Goal: Check status

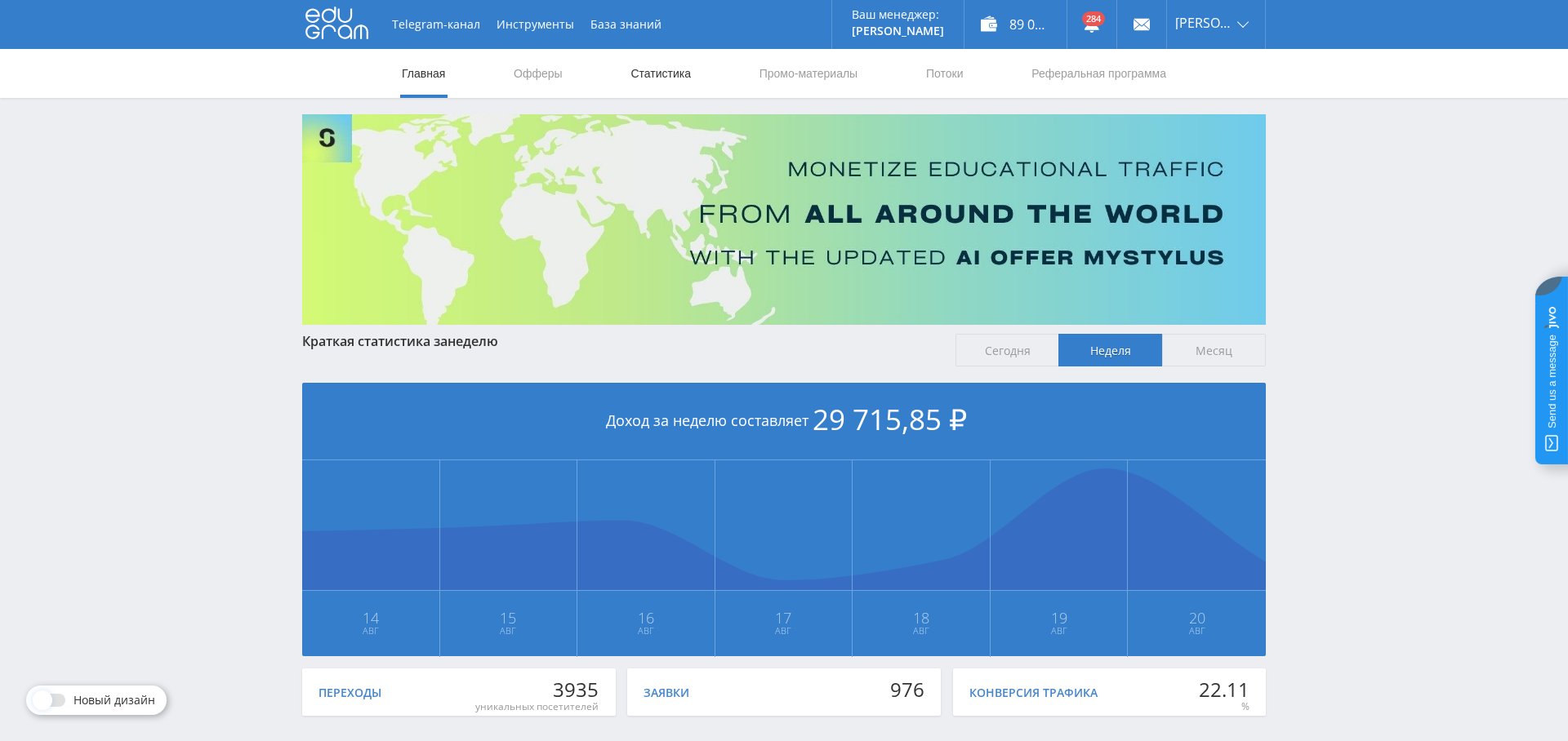
click at [649, 71] on link "Статистика" at bounding box center [661, 74] width 64 height 49
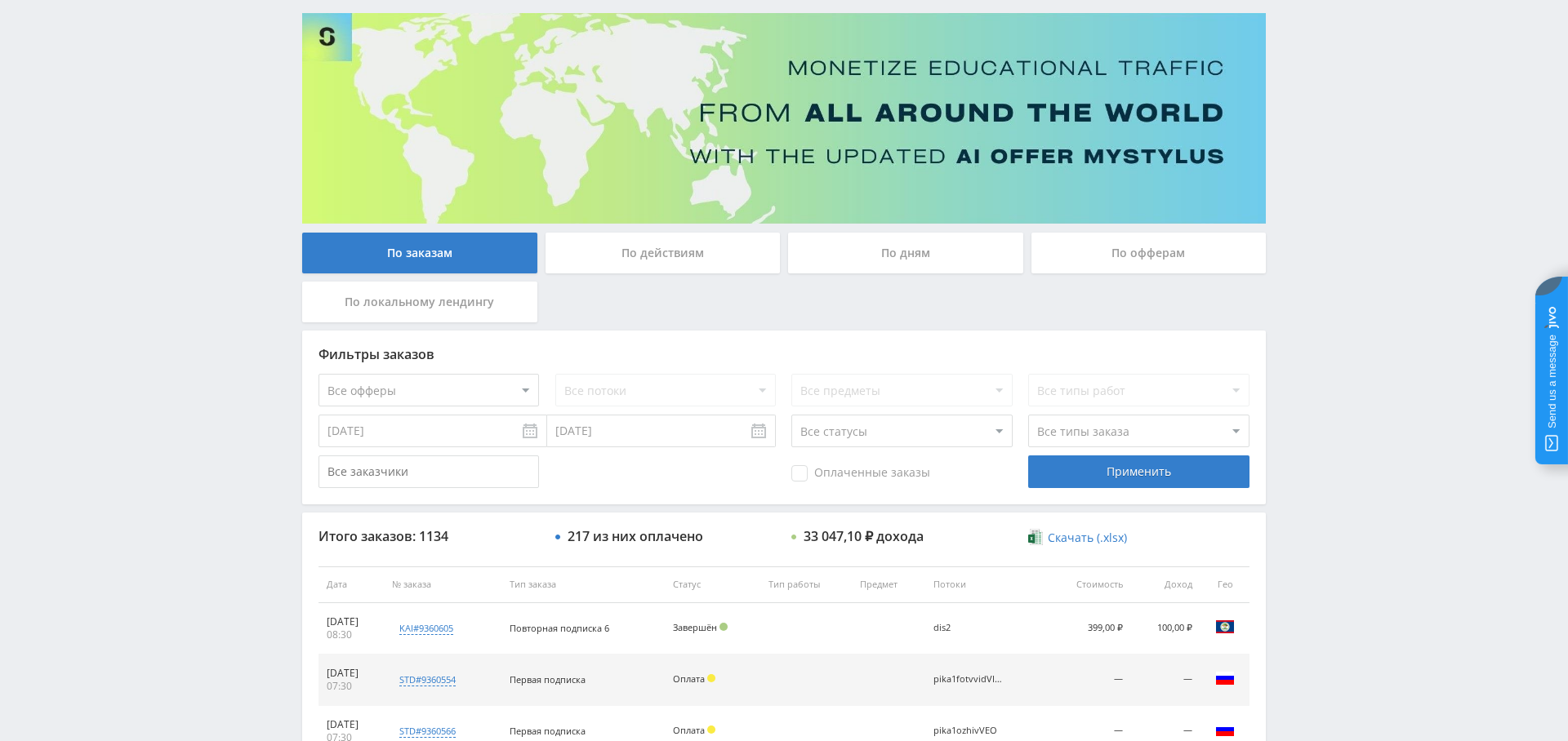
scroll to position [69, 0]
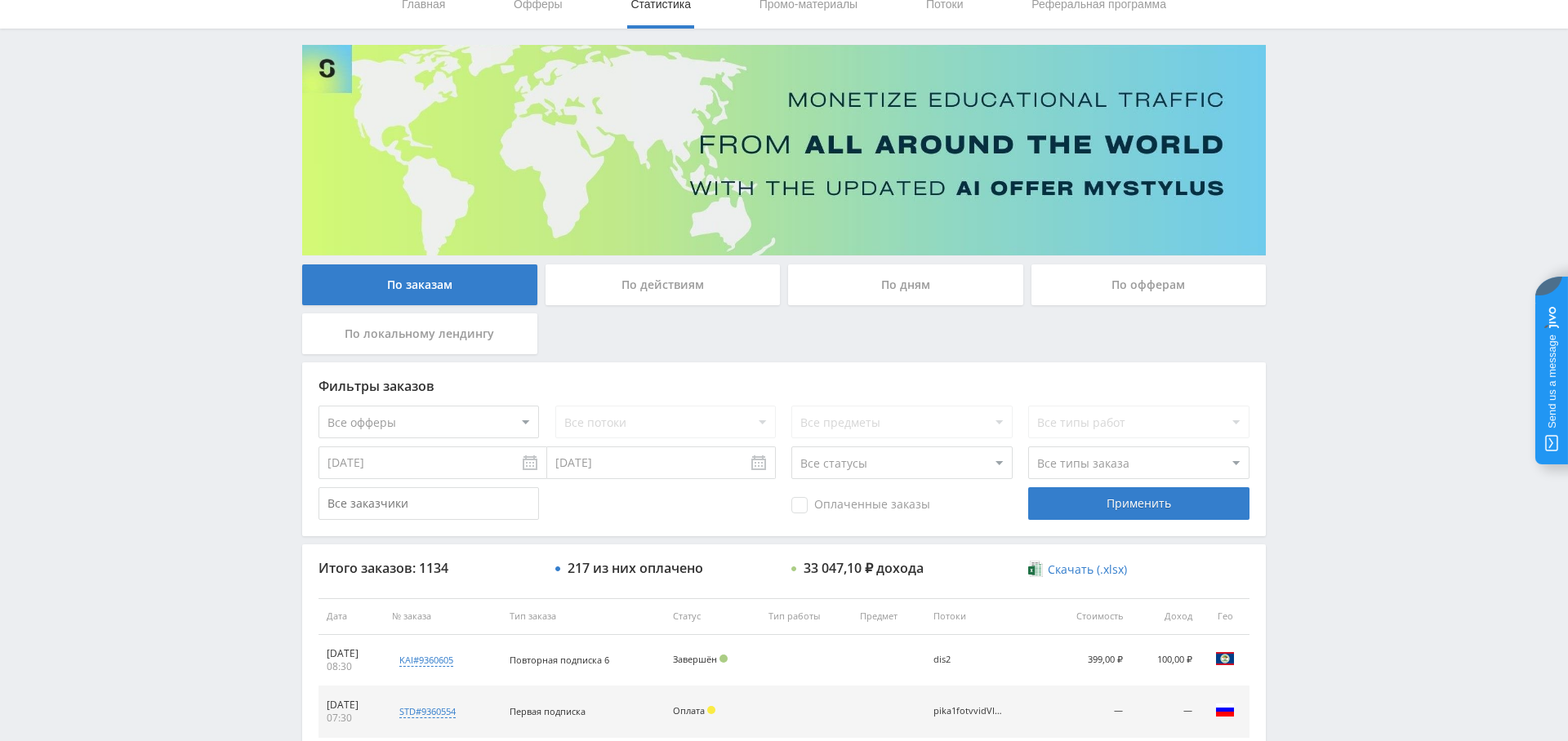
click at [898, 300] on div "По дням" at bounding box center [906, 284] width 235 height 40
click at [0, 0] on input "По дням" at bounding box center [0, 0] width 0 height 0
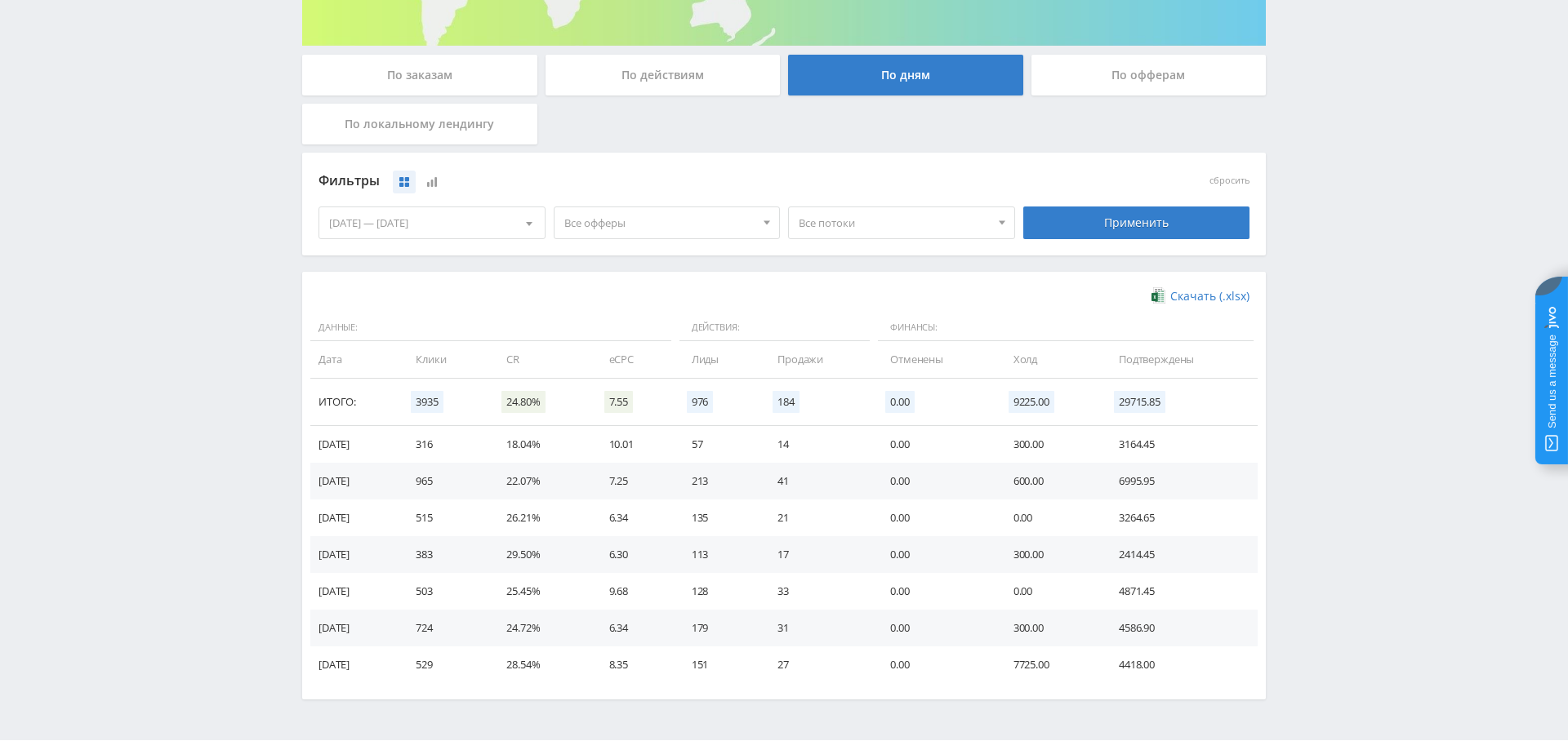
scroll to position [282, 0]
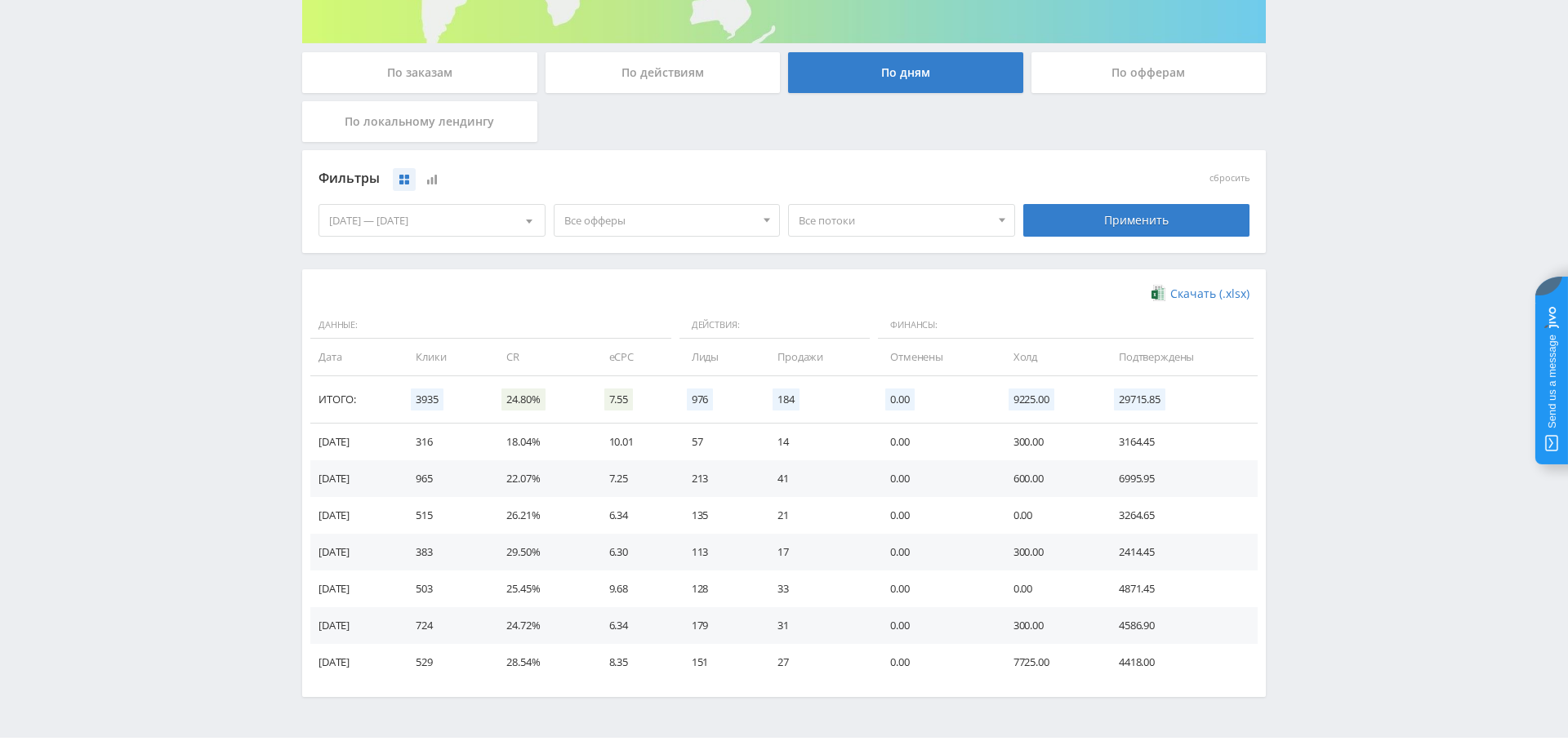
click at [1136, 442] on td "3164.45" at bounding box center [1180, 442] width 155 height 37
click at [1135, 442] on td "3164.45" at bounding box center [1180, 442] width 155 height 37
click at [682, 212] on span "Все офферы" at bounding box center [660, 219] width 191 height 31
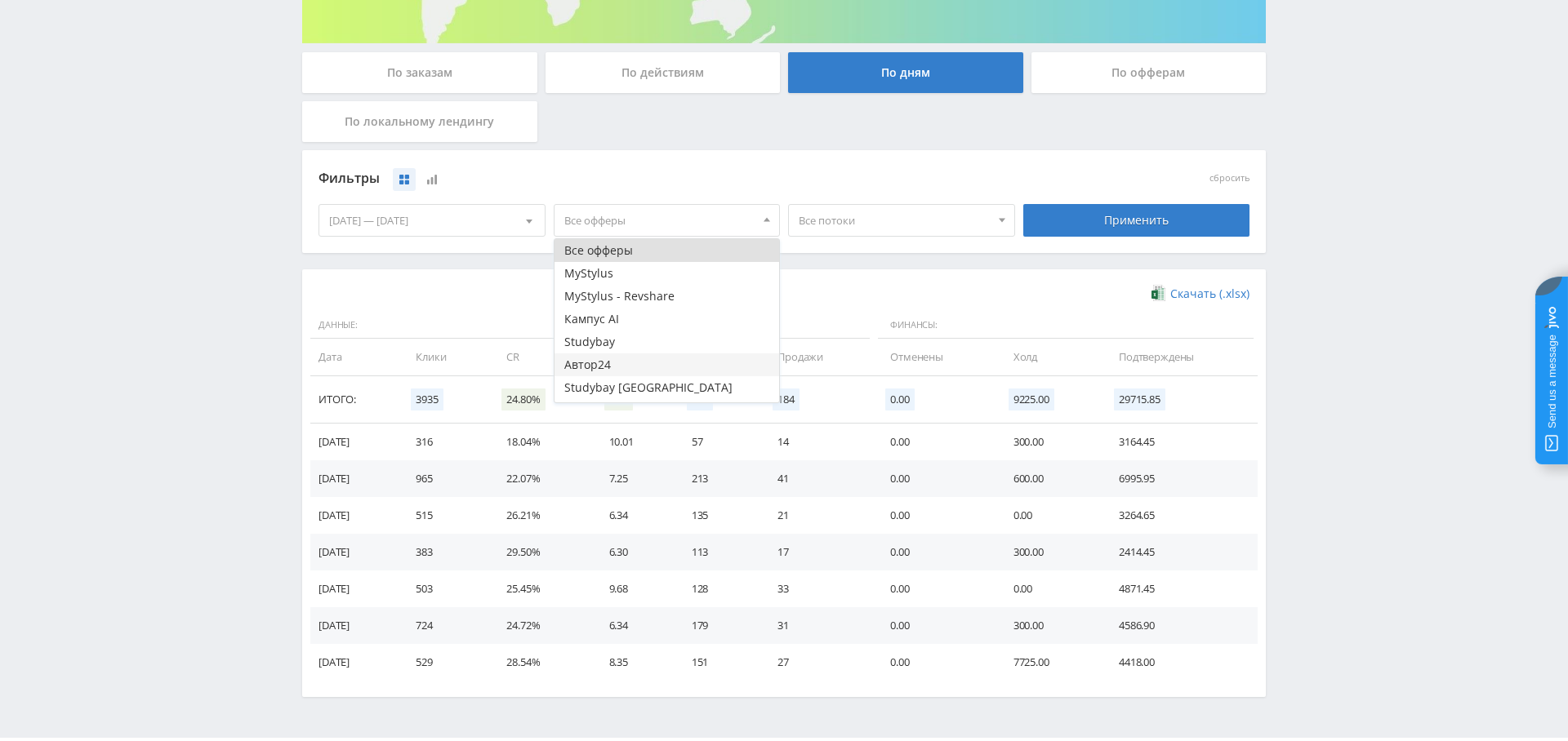
scroll to position [19, 0]
click at [669, 392] on button "Study AI (RevShare)" at bounding box center [667, 391] width 226 height 23
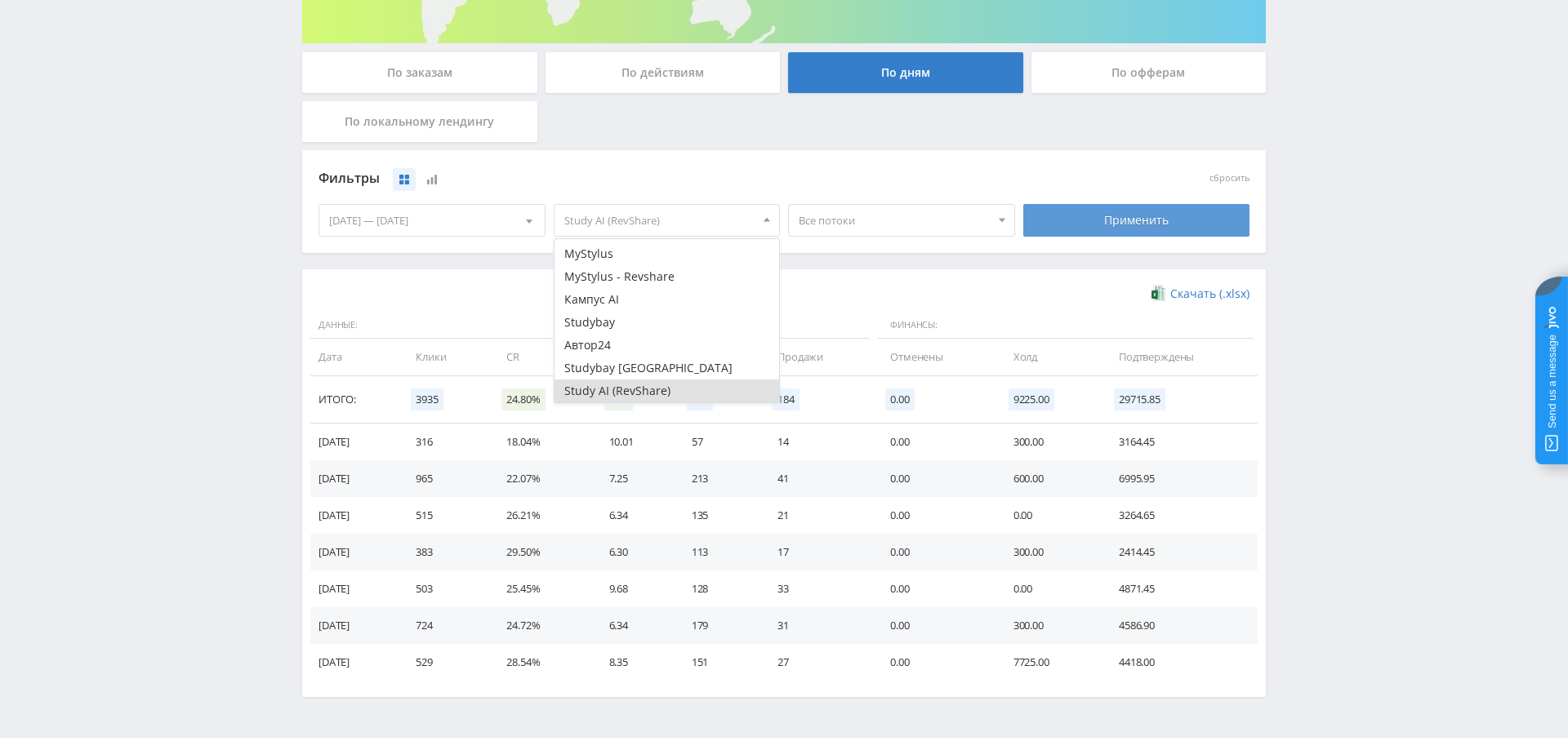
click at [1146, 221] on div "Применить" at bounding box center [1137, 219] width 227 height 32
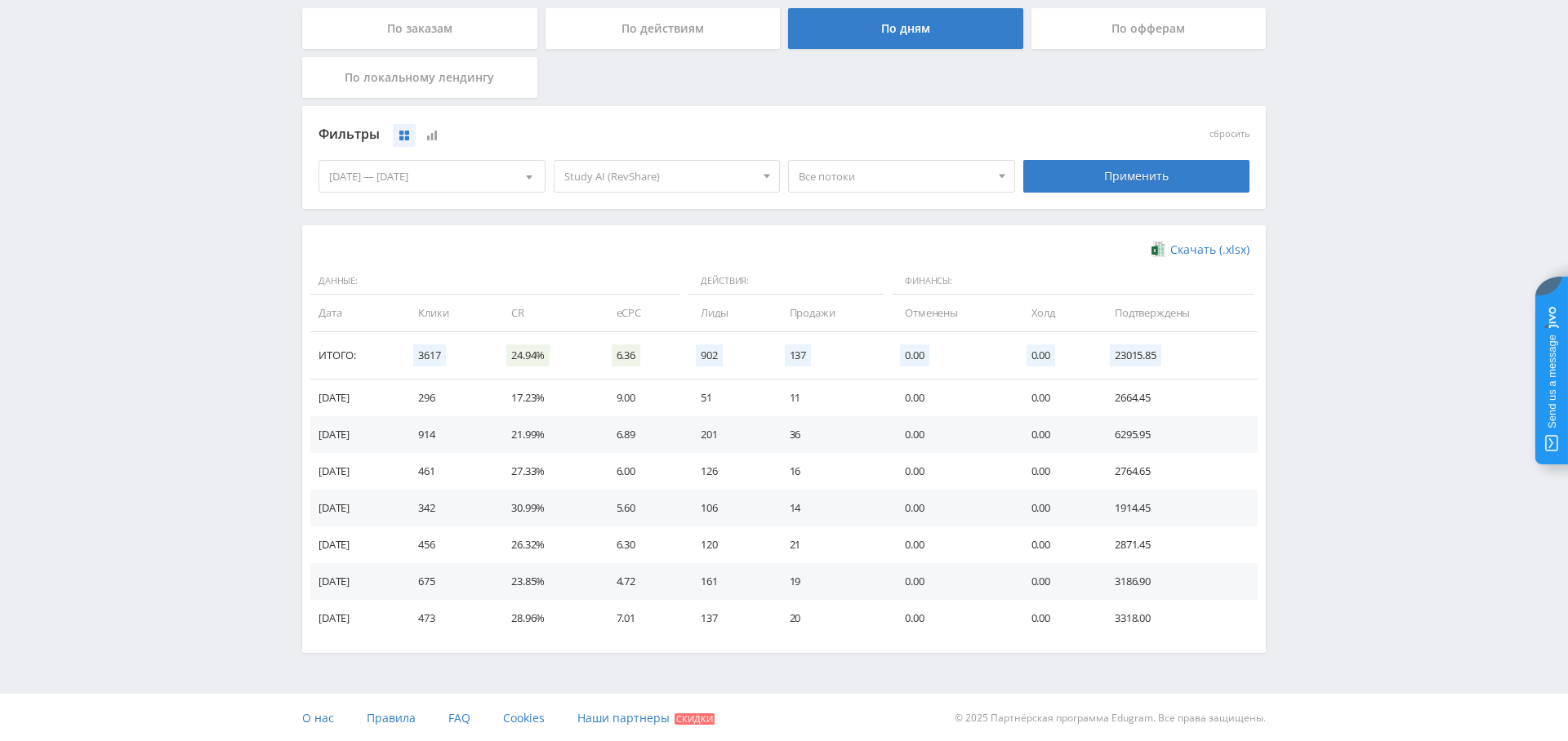
scroll to position [0, 0]
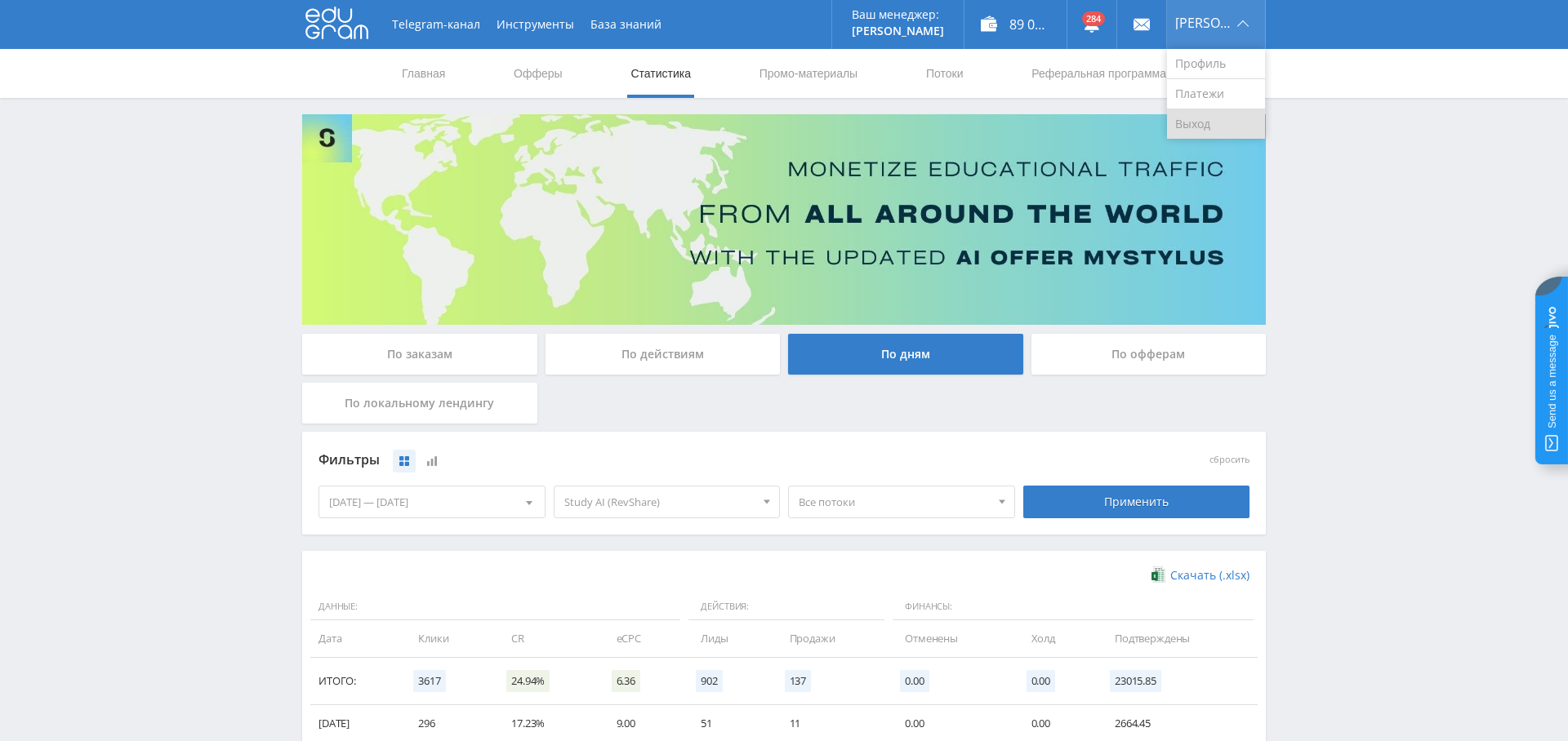
click at [1208, 115] on link "Выход" at bounding box center [1217, 124] width 98 height 29
